Goal: Book appointment/travel/reservation

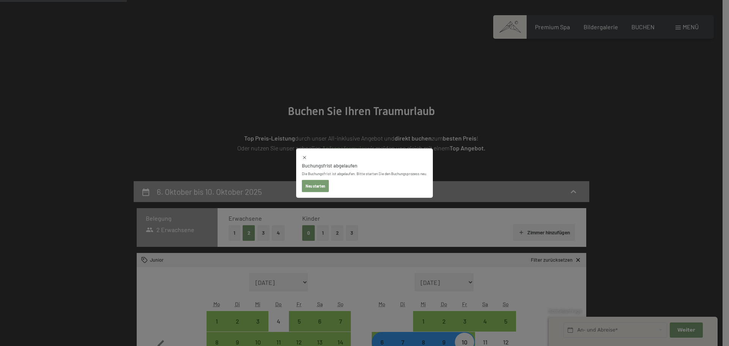
select select "2025-09-01"
select select "2025-10-01"
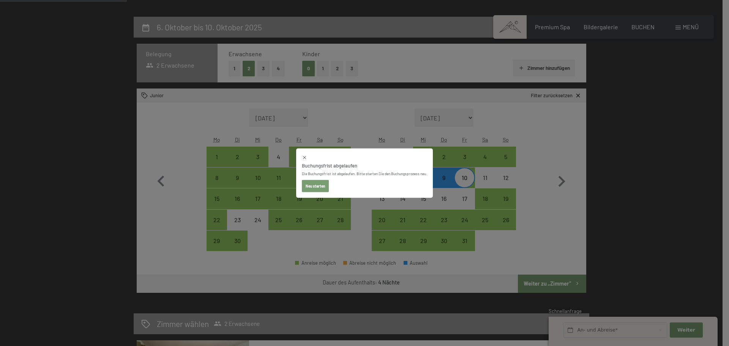
click at [302, 158] on icon at bounding box center [304, 157] width 5 height 5
select select "2025-09-01"
select select "2025-10-01"
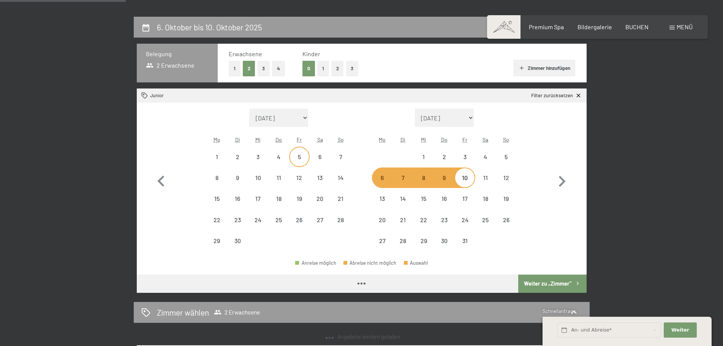
select select "2025-09-01"
select select "2025-10-01"
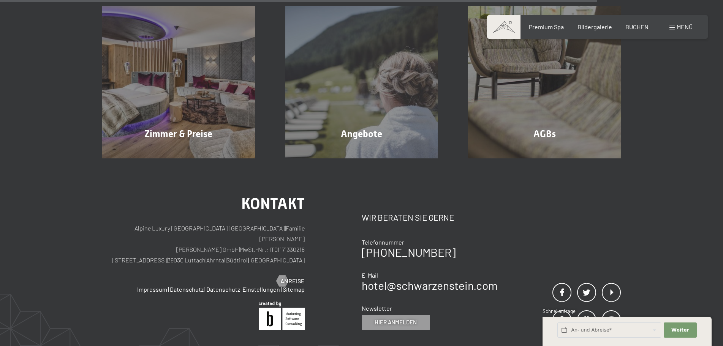
scroll to position [615, 0]
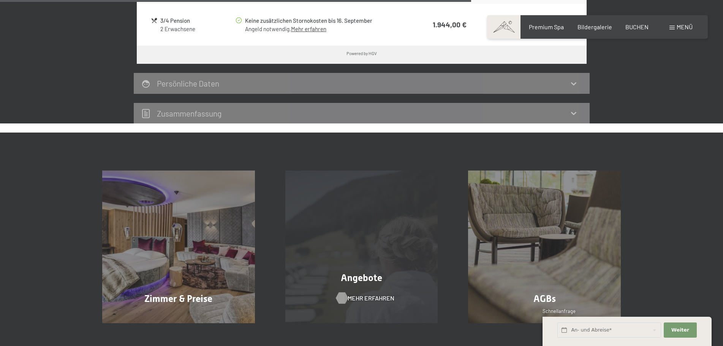
click at [354, 297] on span "Mehr erfahren" at bounding box center [371, 298] width 47 height 8
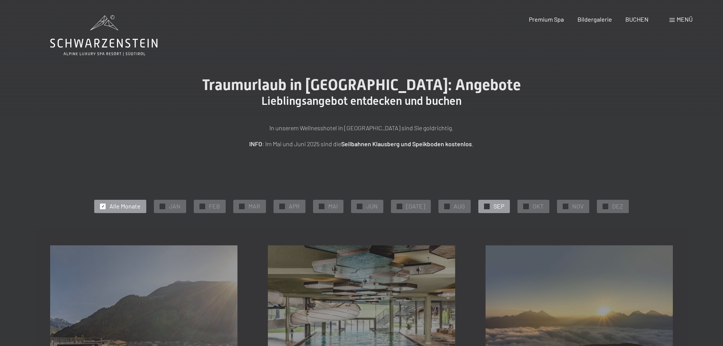
click at [493, 205] on span "SEP" at bounding box center [498, 206] width 11 height 8
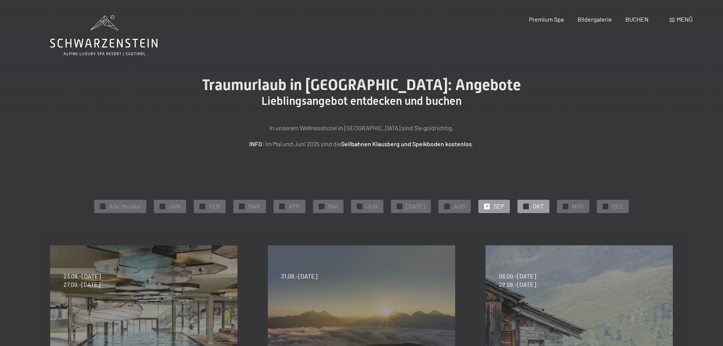
click at [523, 204] on div at bounding box center [526, 207] width 6 height 6
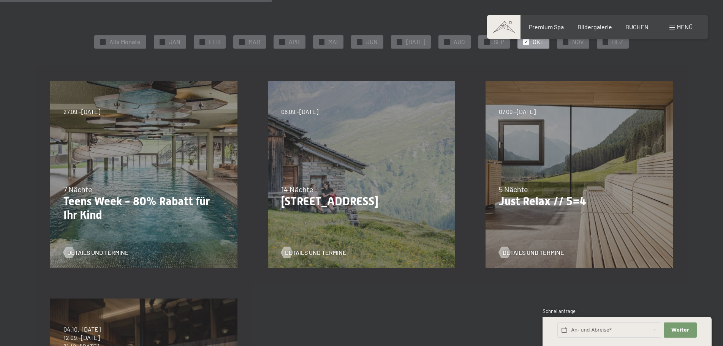
scroll to position [329, 0]
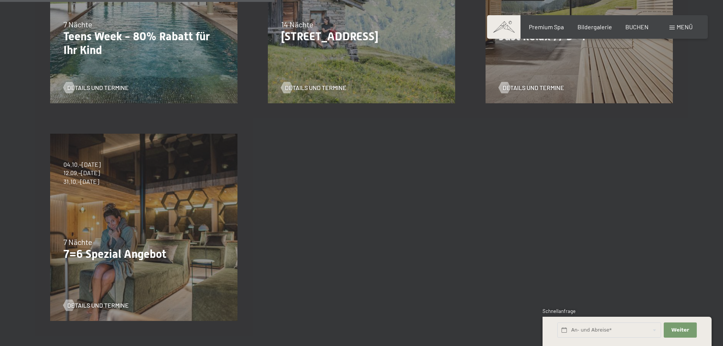
click at [182, 235] on div "04.10.–26.10.2025 01.11.–21.12.2025 10.01.–01.02.2026 07.03.–29.03.2026 16.05.–…" at bounding box center [144, 228] width 218 height 218
click at [89, 304] on span "Details und Termine" at bounding box center [106, 305] width 62 height 8
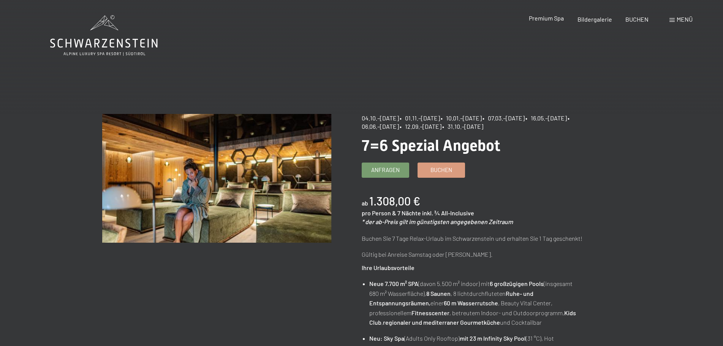
click at [554, 21] on span "Premium Spa" at bounding box center [546, 17] width 35 height 7
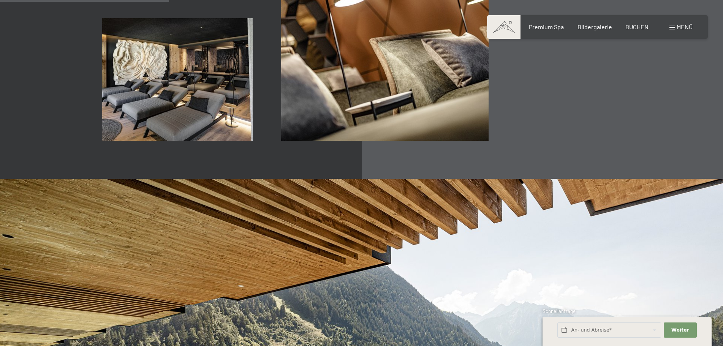
scroll to position [1152, 0]
